Goal: Task Accomplishment & Management: Manage account settings

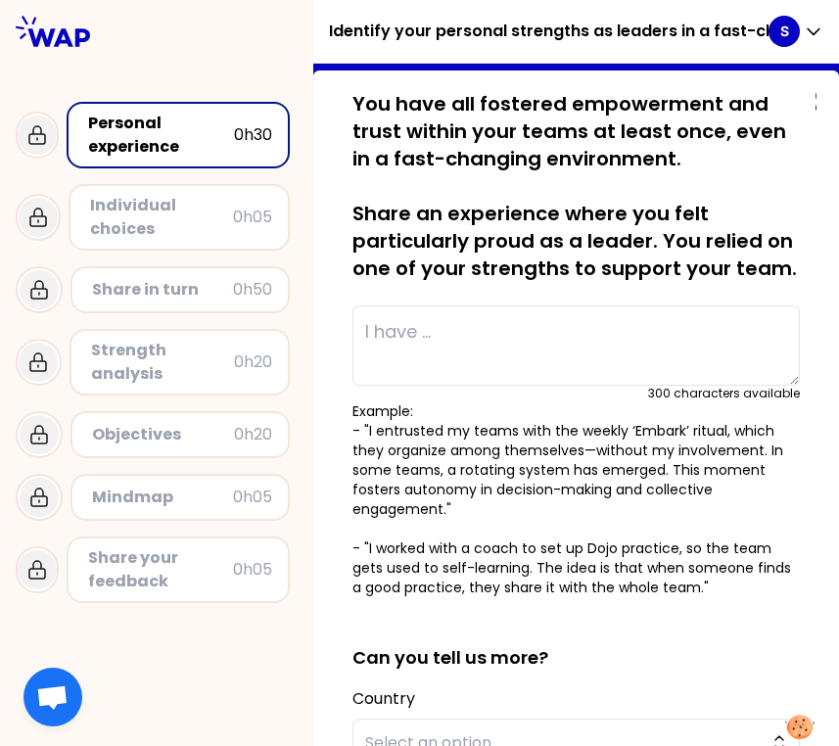
scroll to position [109, 0]
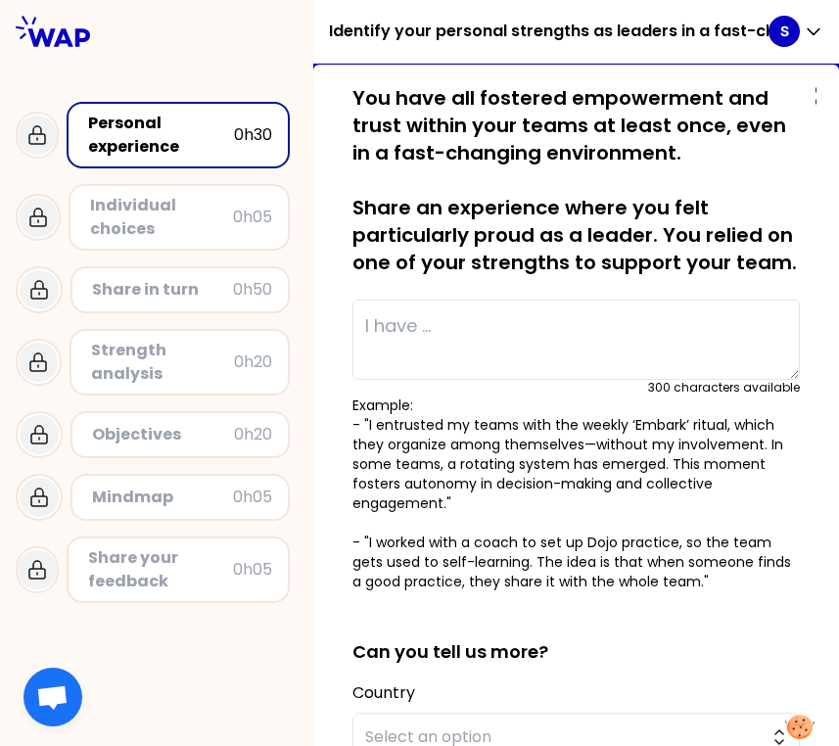
click at [172, 196] on div "Individual choices" at bounding box center [161, 217] width 143 height 47
click at [175, 208] on div "Individual choices" at bounding box center [161, 217] width 143 height 47
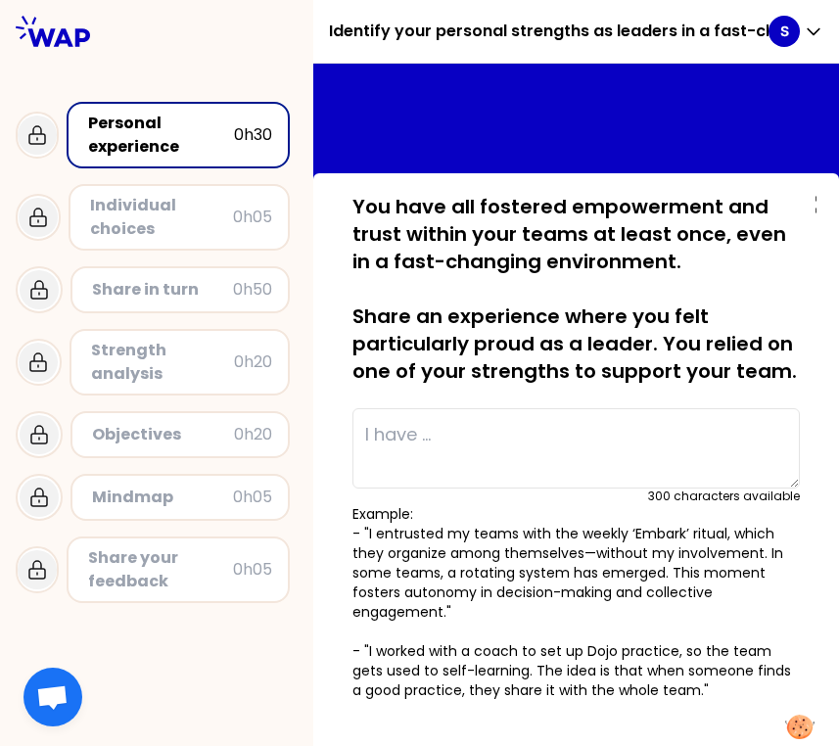
click at [152, 259] on div "Share in turn 0h50" at bounding box center [157, 289] width 282 height 63
click at [799, 41] on div "S" at bounding box center [796, 31] width 55 height 31
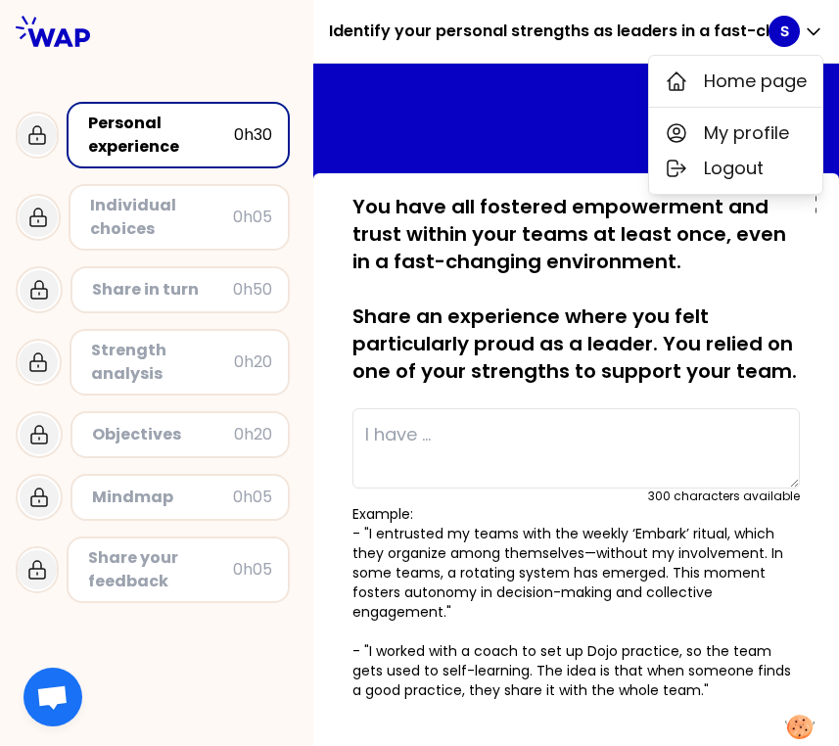
click at [536, 104] on div at bounding box center [576, 158] width 526 height 188
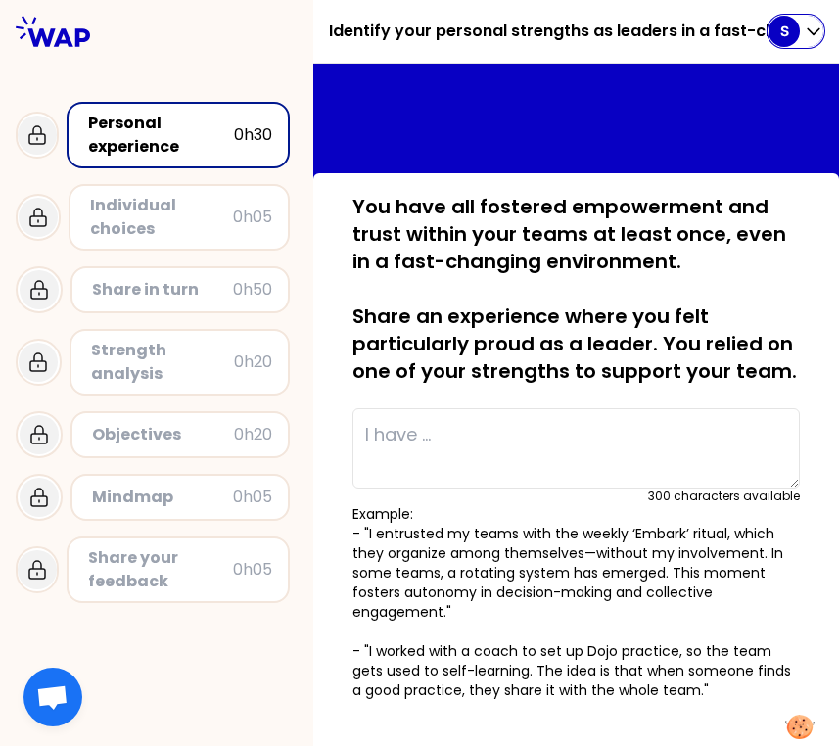
click at [796, 23] on div "S" at bounding box center [784, 31] width 31 height 31
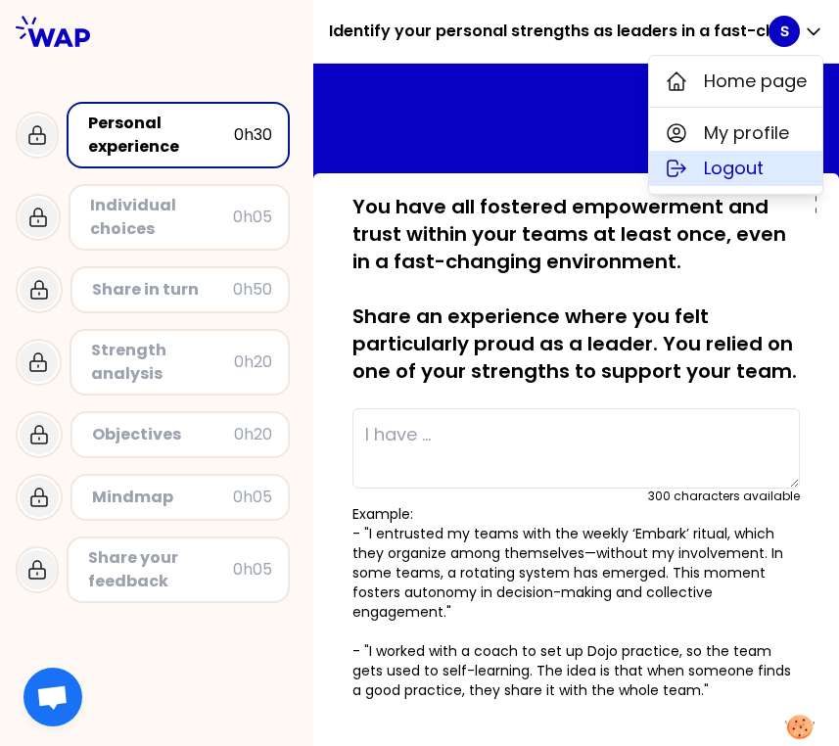
click at [776, 163] on button "Logout" at bounding box center [735, 168] width 173 height 35
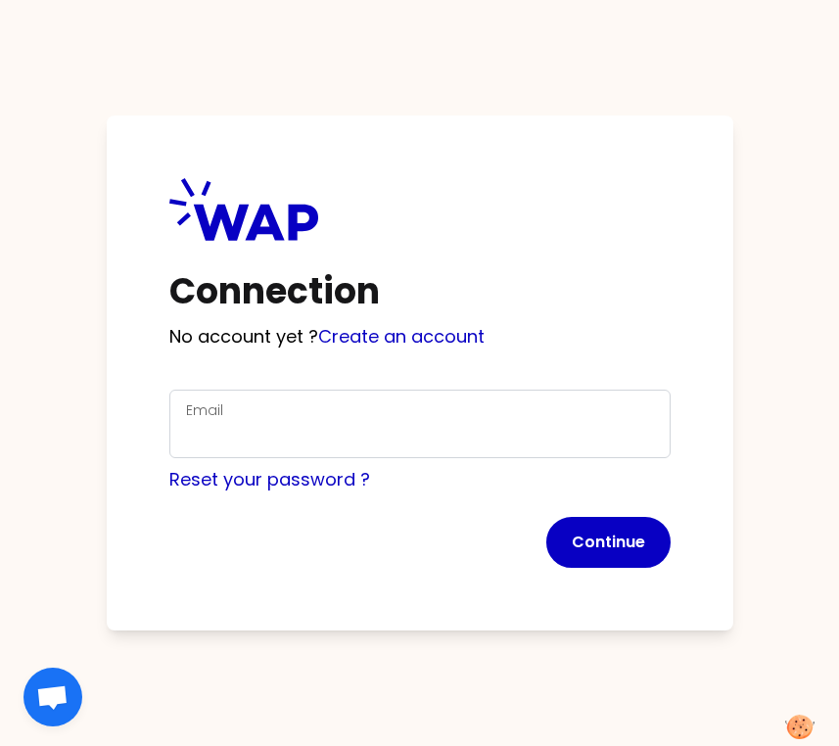
click at [322, 413] on div "Email" at bounding box center [420, 424] width 468 height 51
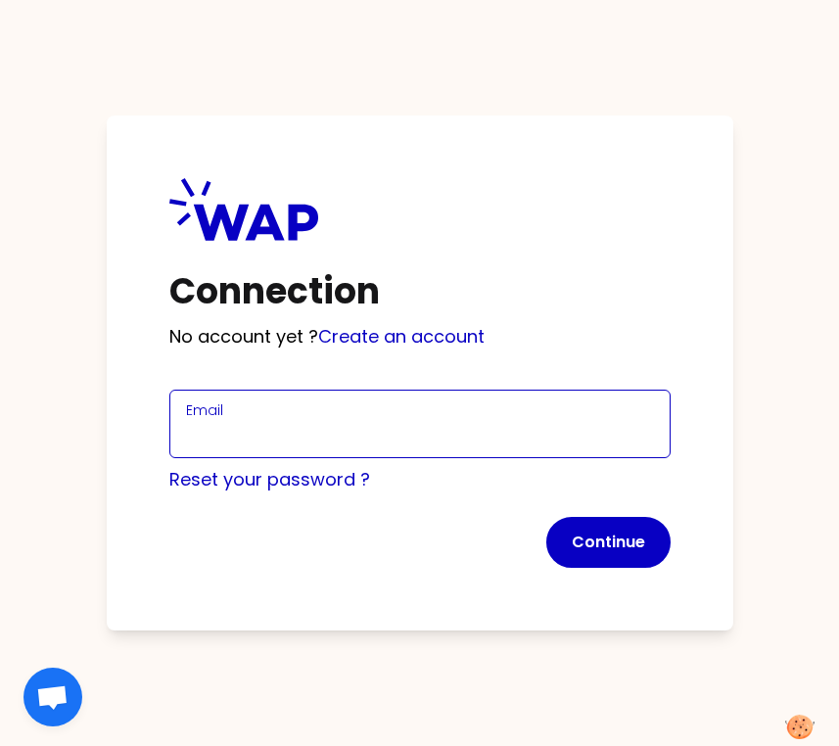
click at [325, 425] on input "Email" at bounding box center [420, 435] width 468 height 27
type input "[PERSON_NAME][EMAIL_ADDRESS][DOMAIN_NAME]"
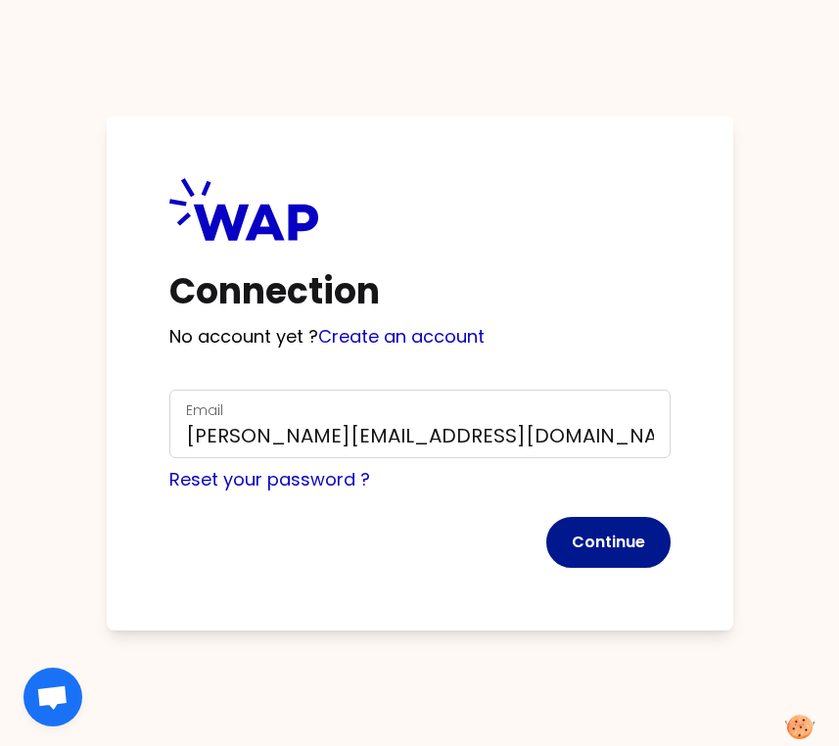
click at [604, 554] on button "Continue" at bounding box center [608, 542] width 124 height 51
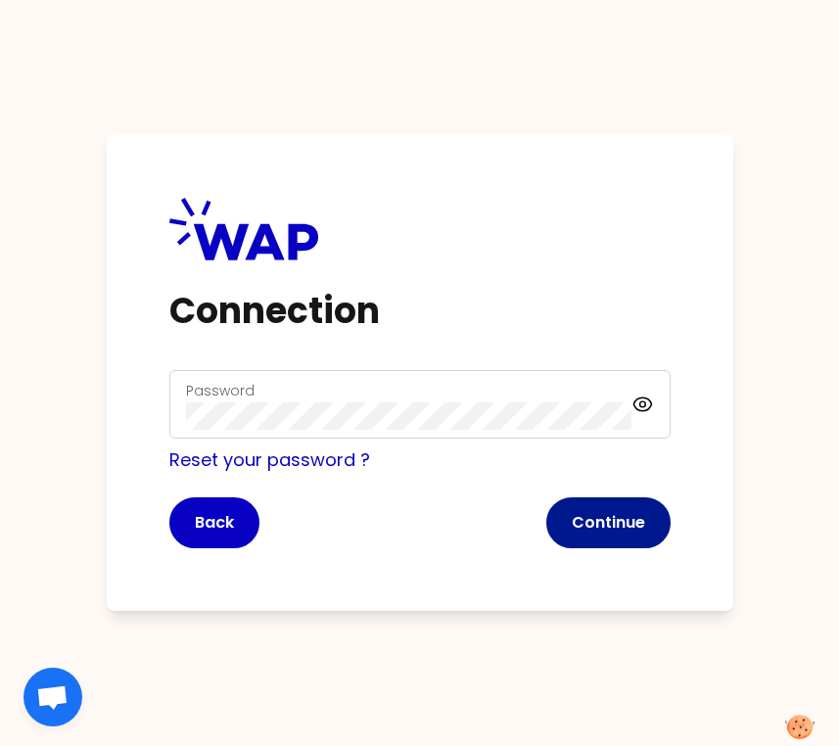
click at [620, 524] on button "Continue" at bounding box center [608, 522] width 124 height 51
